Goal: Use online tool/utility: Utilize a website feature to perform a specific function

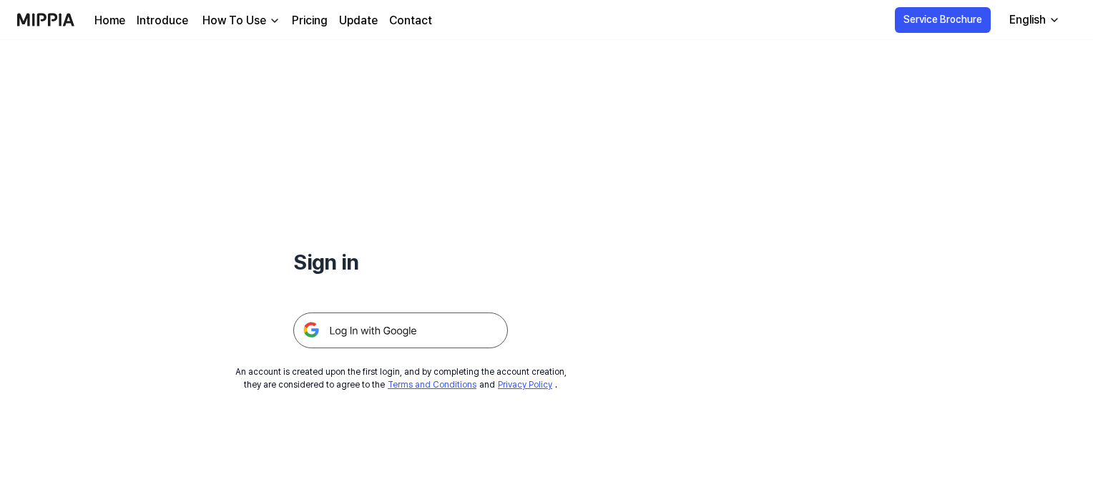
click at [457, 328] on img at bounding box center [400, 331] width 215 height 36
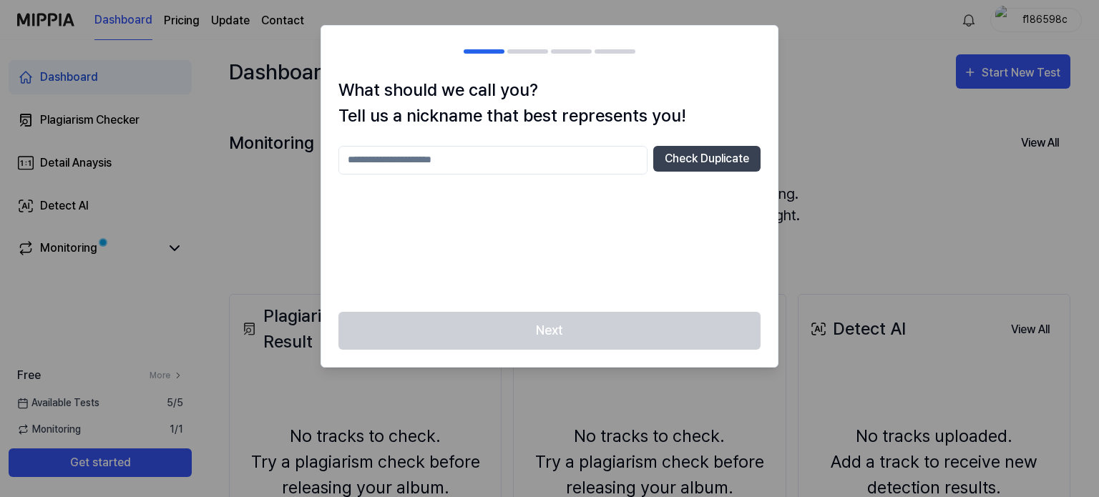
click at [555, 170] on input "text" at bounding box center [492, 160] width 309 height 29
type input "****"
click at [698, 165] on button "Check Duplicate" at bounding box center [706, 159] width 107 height 26
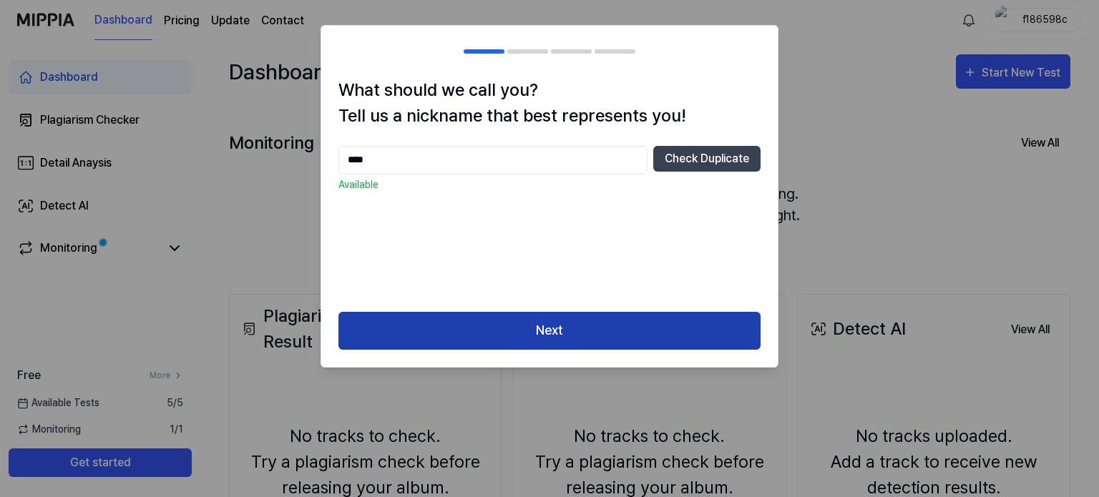
click at [629, 321] on button "Next" at bounding box center [549, 331] width 422 height 38
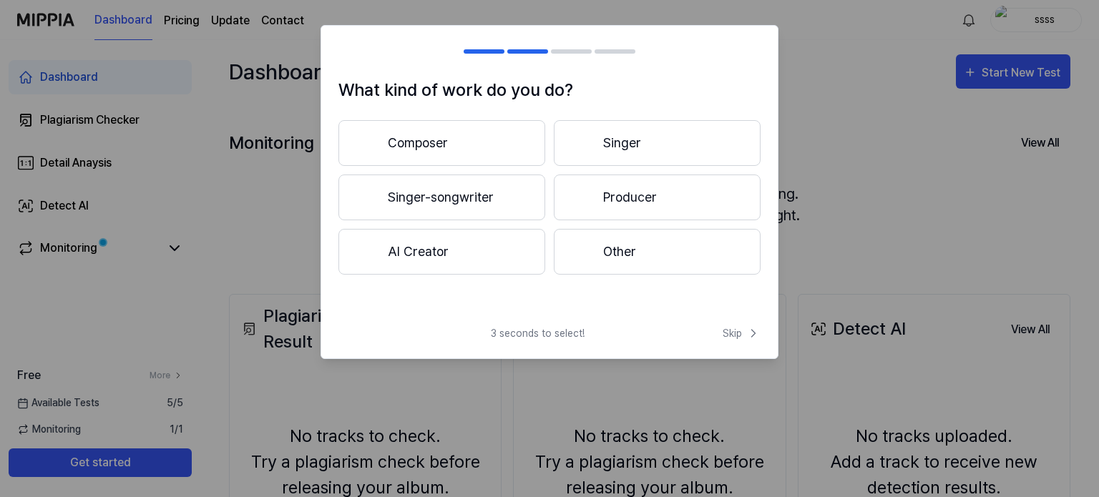
click at [639, 251] on button "Other" at bounding box center [657, 252] width 207 height 46
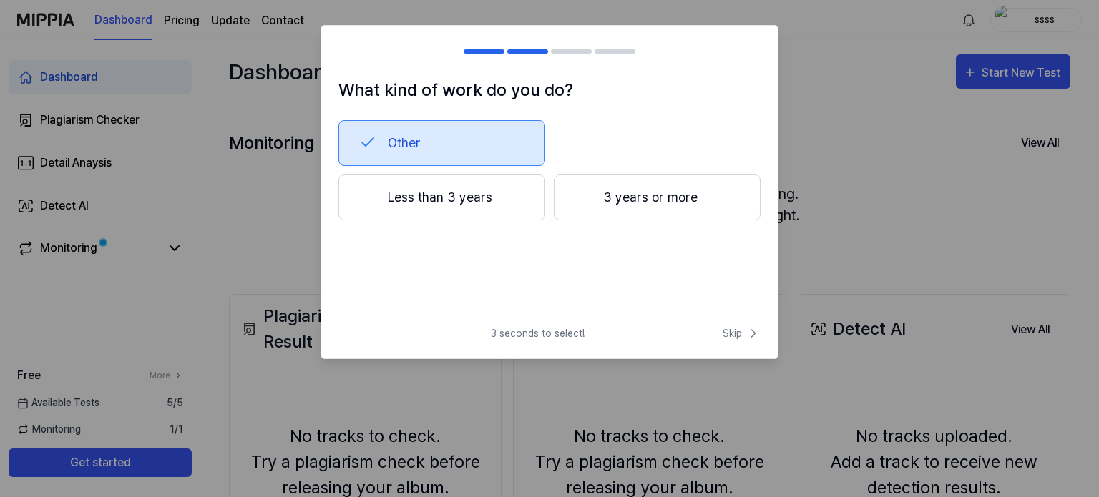
click at [744, 334] on span "Skip" at bounding box center [742, 333] width 38 height 15
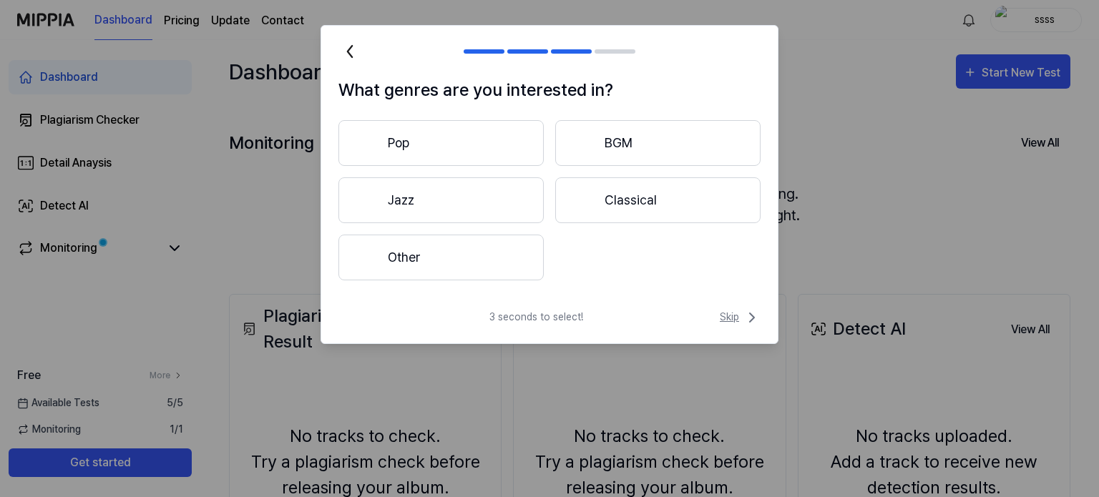
click at [745, 314] on icon at bounding box center [752, 317] width 17 height 17
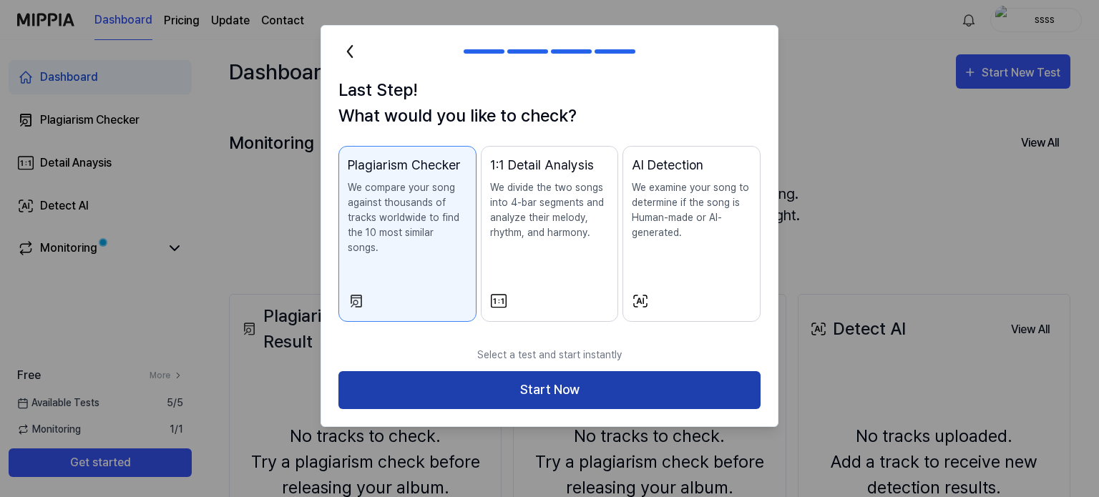
click at [721, 373] on button "Start Now" at bounding box center [549, 390] width 422 height 38
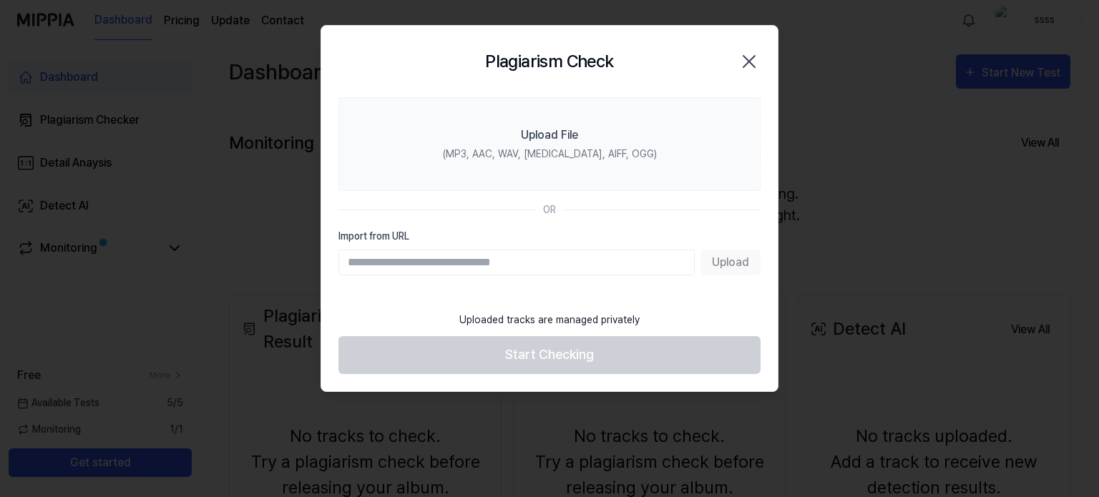
click at [756, 26] on div "Plagiarism Check Close" at bounding box center [549, 62] width 457 height 72
drag, startPoint x: 548, startPoint y: 147, endPoint x: 756, endPoint y: 62, distance: 224.3
click at [735, 103] on label "Upload File (MP3, AAC, WAV, [MEDICAL_DATA], AIFF, OGG)" at bounding box center [549, 144] width 422 height 94
